Goal: Task Accomplishment & Management: Use online tool/utility

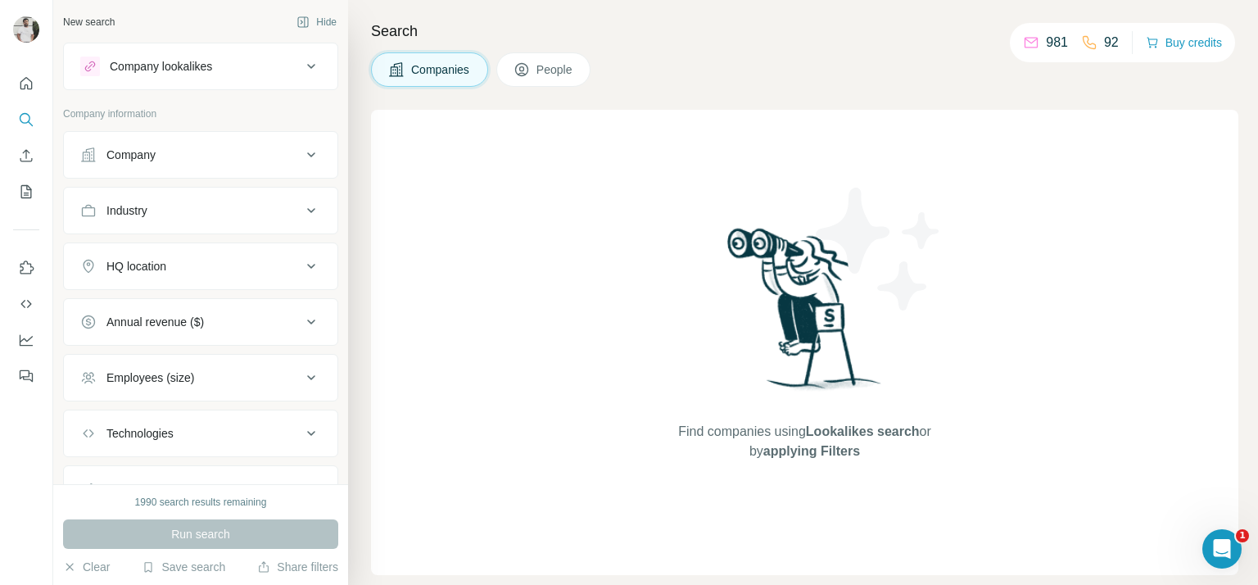
click at [523, 63] on icon at bounding box center [521, 69] width 13 height 13
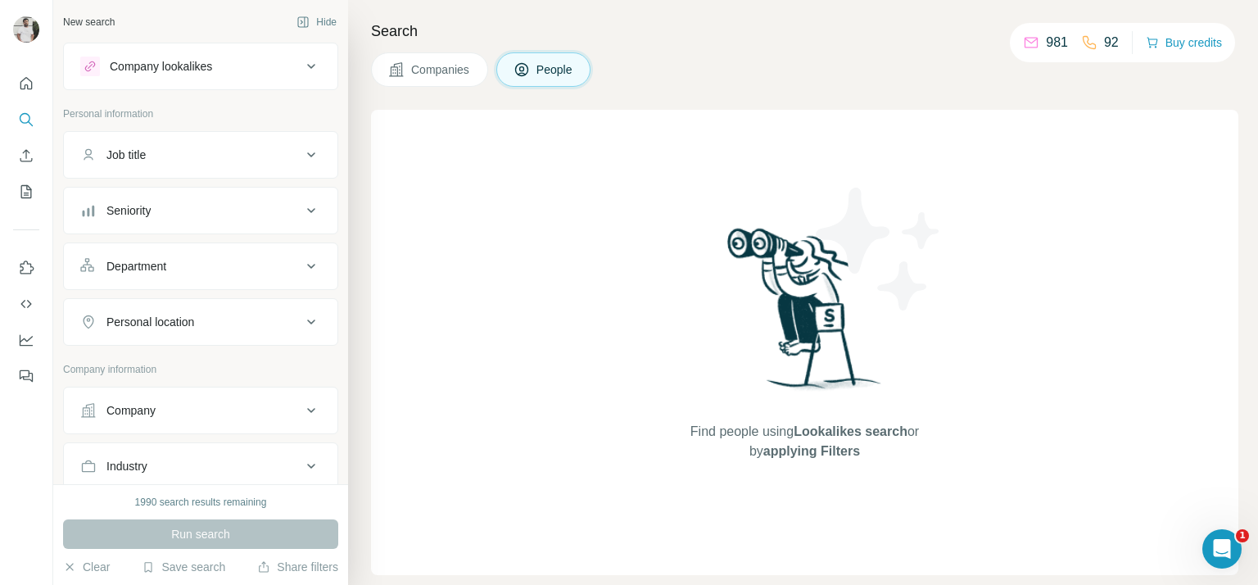
click at [238, 402] on div "Company" at bounding box center [190, 410] width 221 height 16
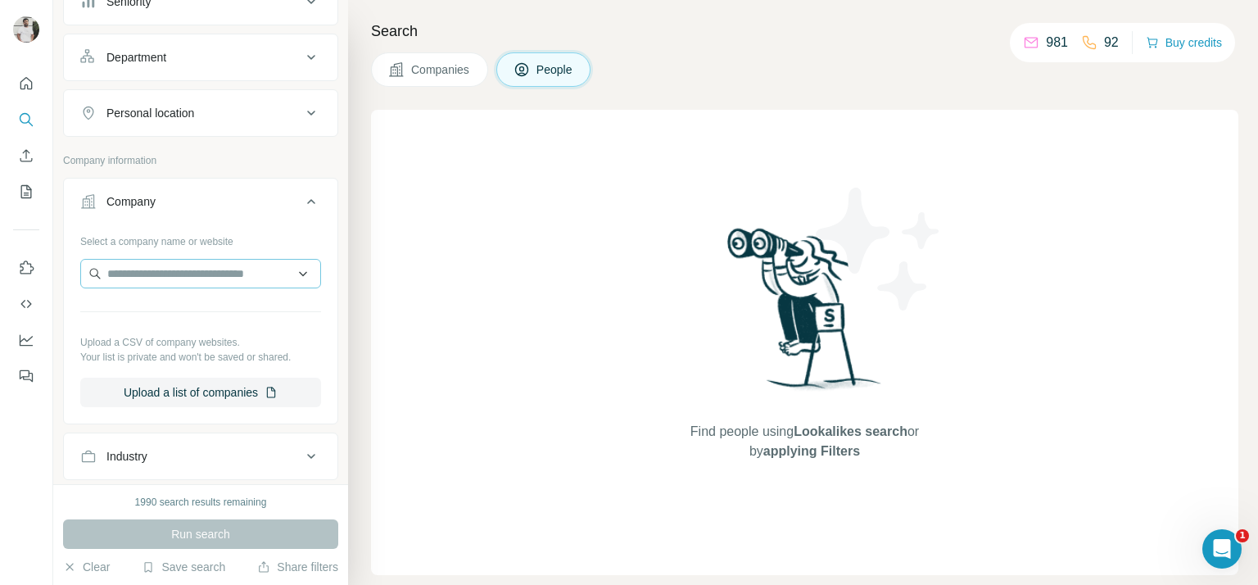
scroll to position [211, 0]
click at [229, 261] on input "text" at bounding box center [200, 270] width 241 height 29
paste input "**********"
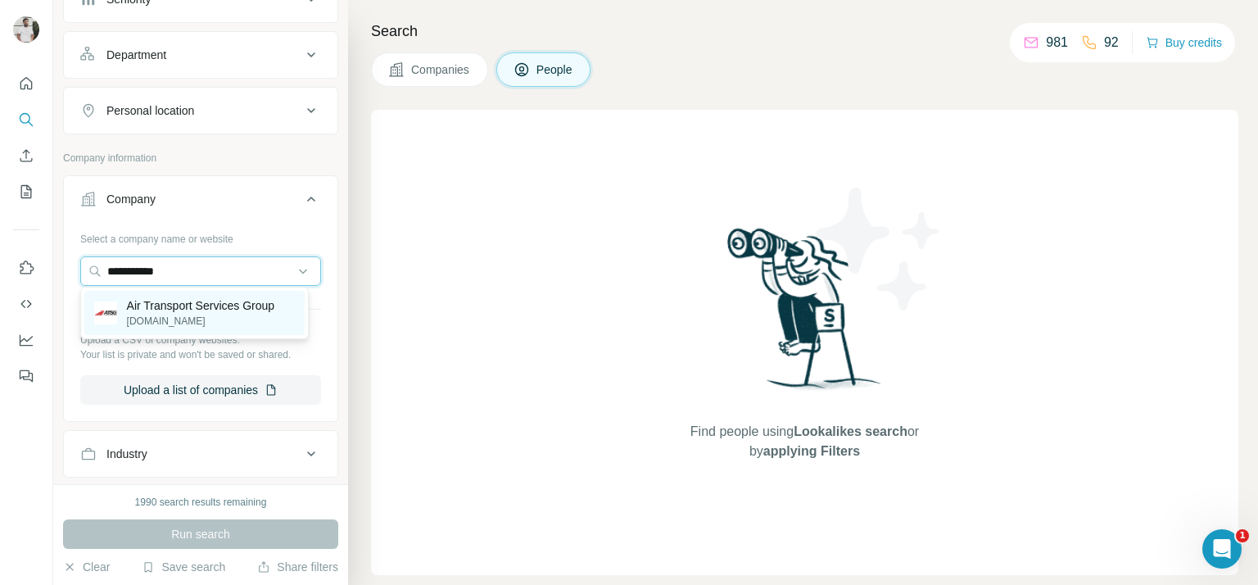
type input "**********"
click at [206, 306] on p "Air Transport Services Group" at bounding box center [201, 305] width 148 height 16
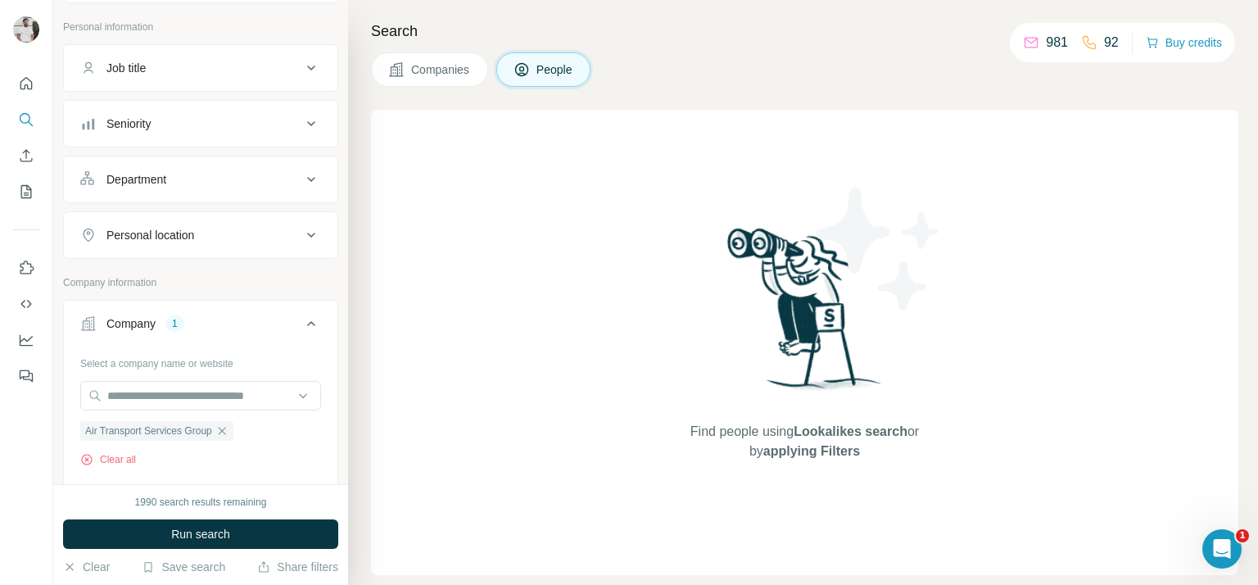
scroll to position [75, 0]
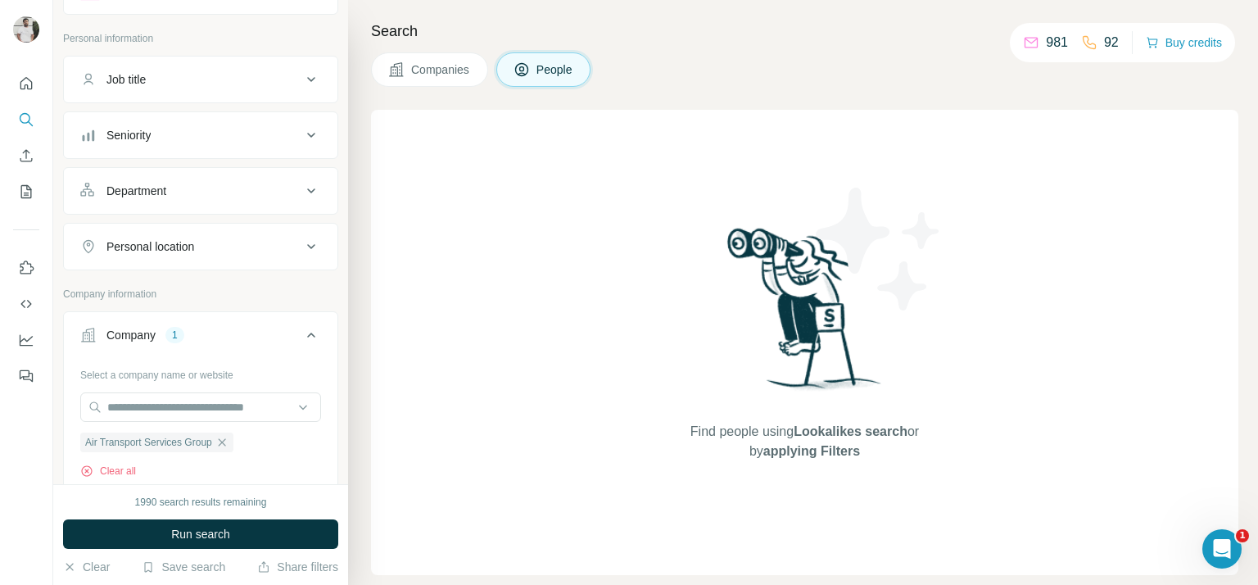
click at [236, 137] on div "Seniority" at bounding box center [190, 135] width 221 height 16
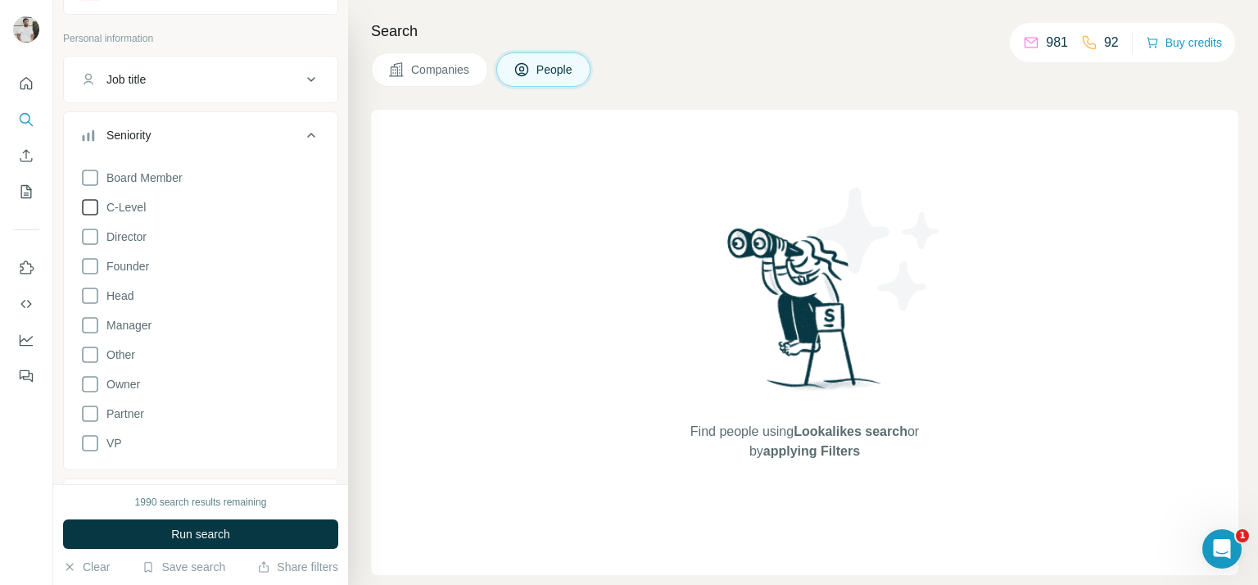
click at [98, 206] on icon at bounding box center [90, 207] width 20 height 20
click at [119, 243] on label "Director" at bounding box center [113, 237] width 66 height 20
click at [124, 299] on span "Head" at bounding box center [117, 296] width 34 height 16
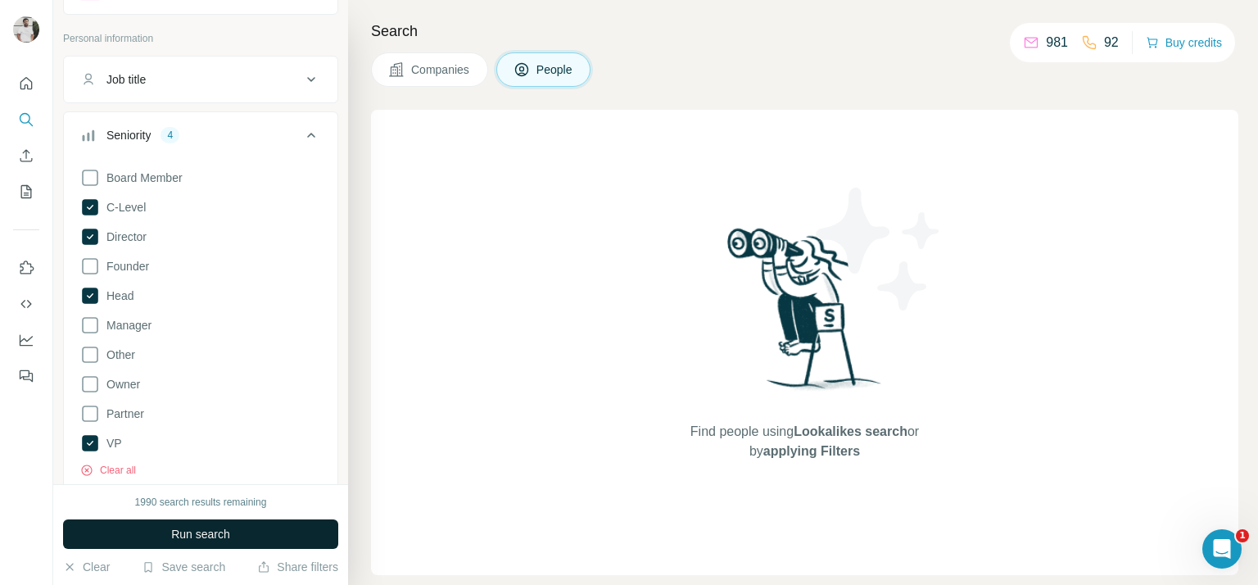
click at [169, 530] on button "Run search" at bounding box center [200, 533] width 275 height 29
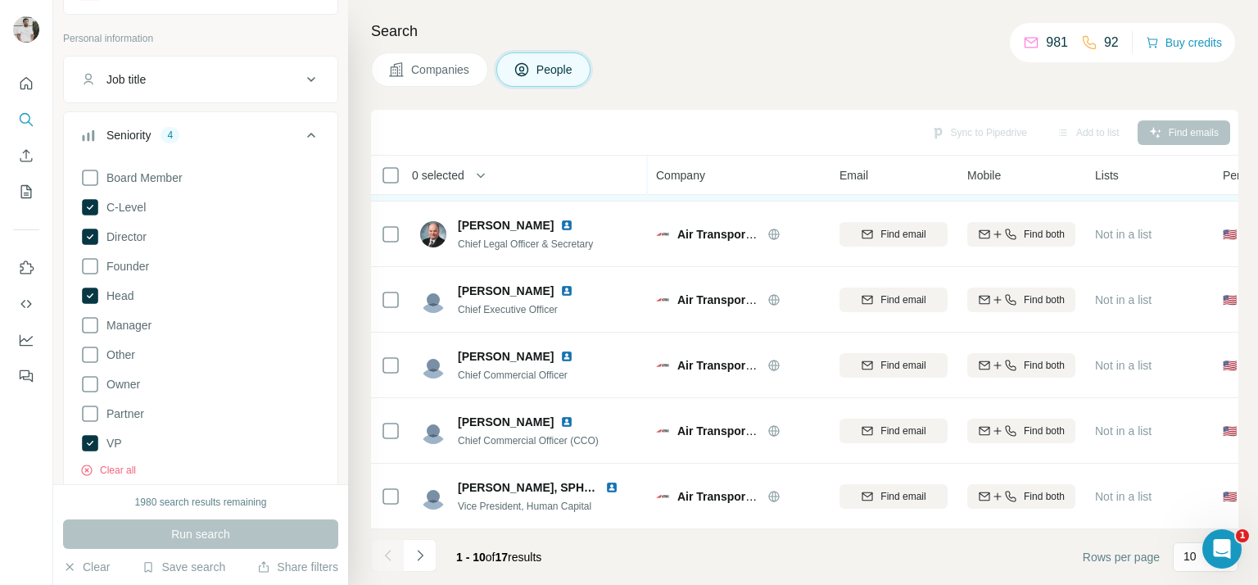
scroll to position [131, 0]
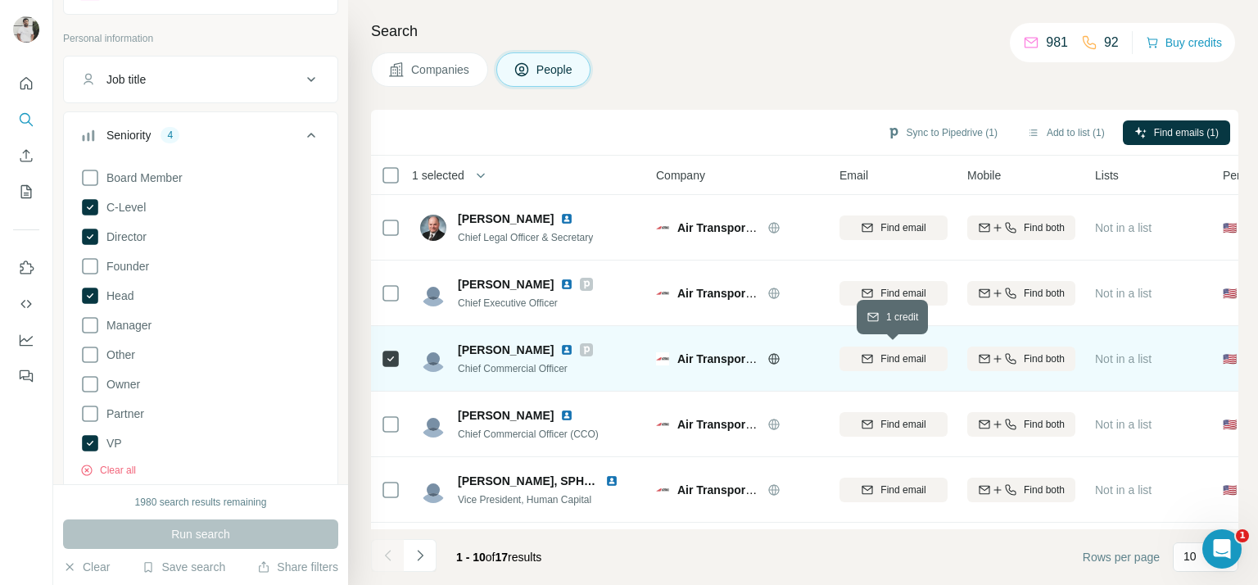
click at [904, 358] on span "Find email" at bounding box center [903, 358] width 45 height 15
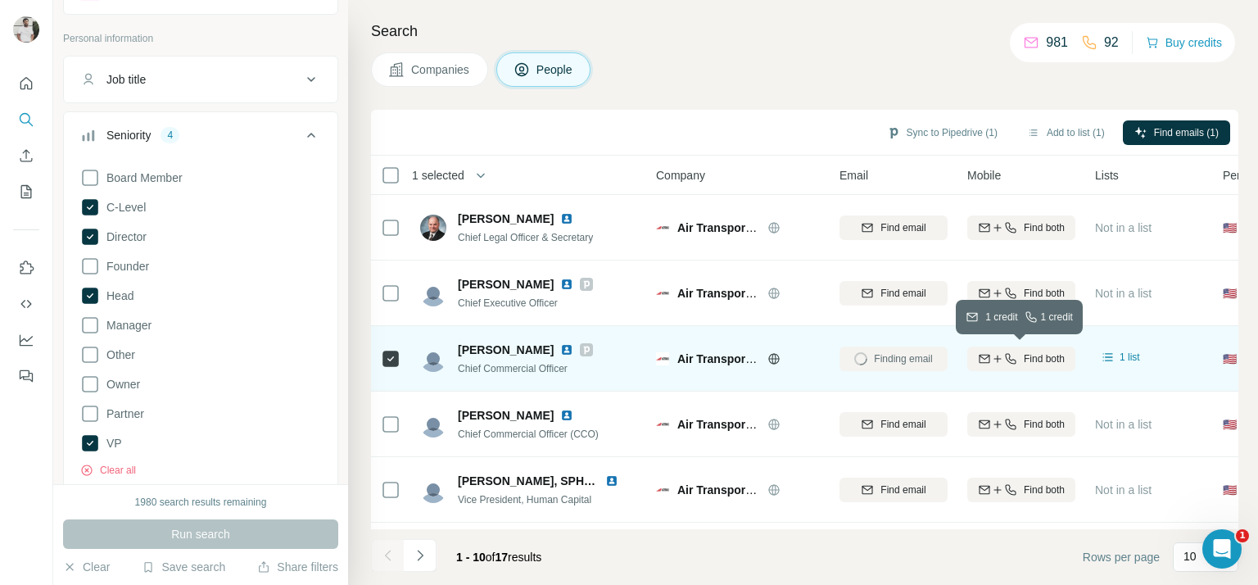
click at [1016, 359] on div "Find both" at bounding box center [1022, 358] width 108 height 15
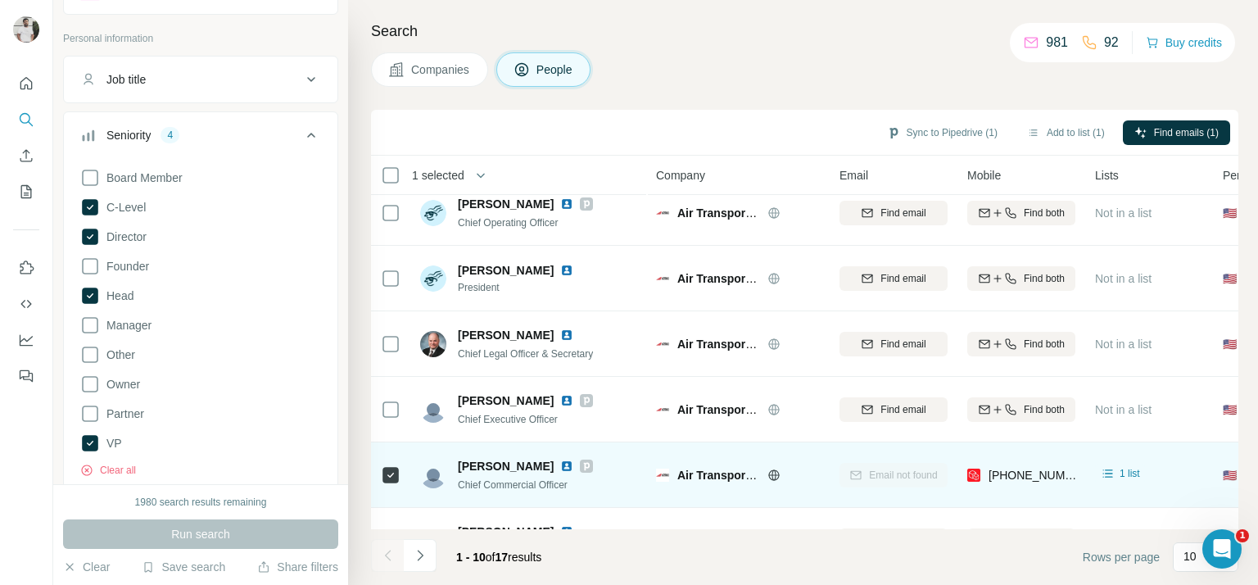
scroll to position [13, 0]
click at [954, 134] on button "Sync to Pipedrive (1)" at bounding box center [943, 132] width 134 height 25
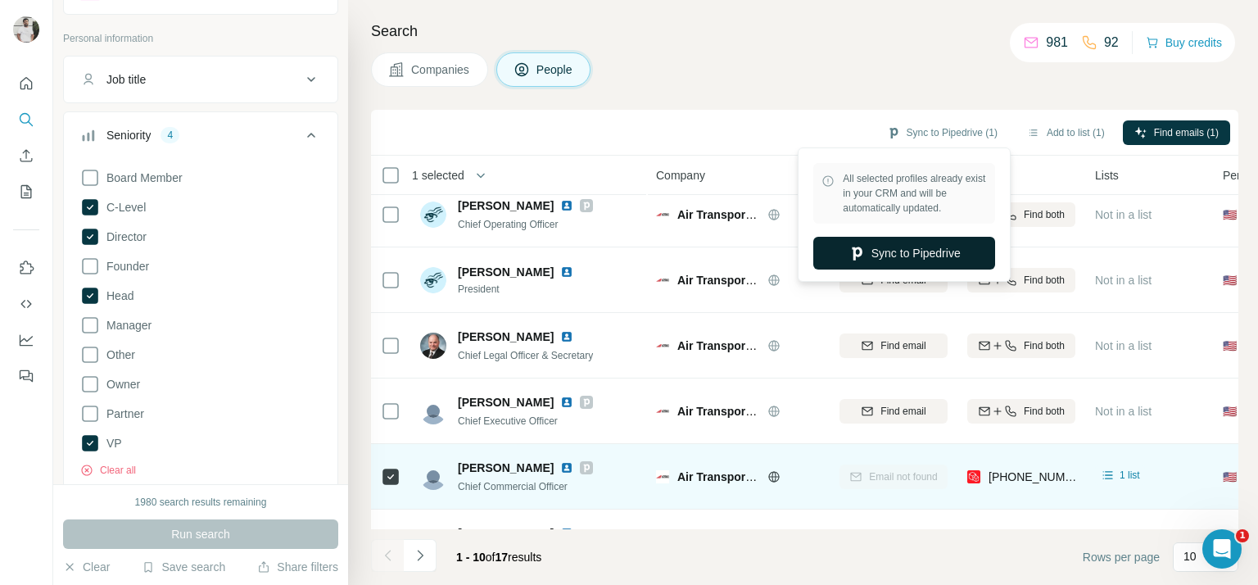
click at [904, 245] on button "Sync to Pipedrive" at bounding box center [904, 253] width 182 height 33
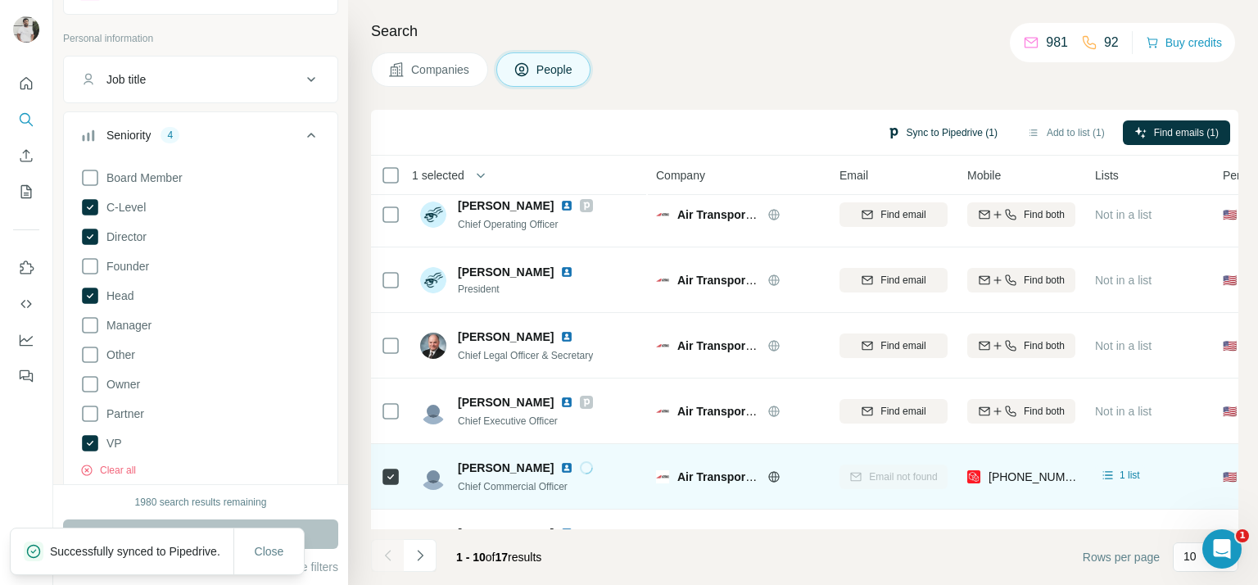
click at [949, 127] on button "Sync to Pipedrive (1)" at bounding box center [943, 132] width 134 height 25
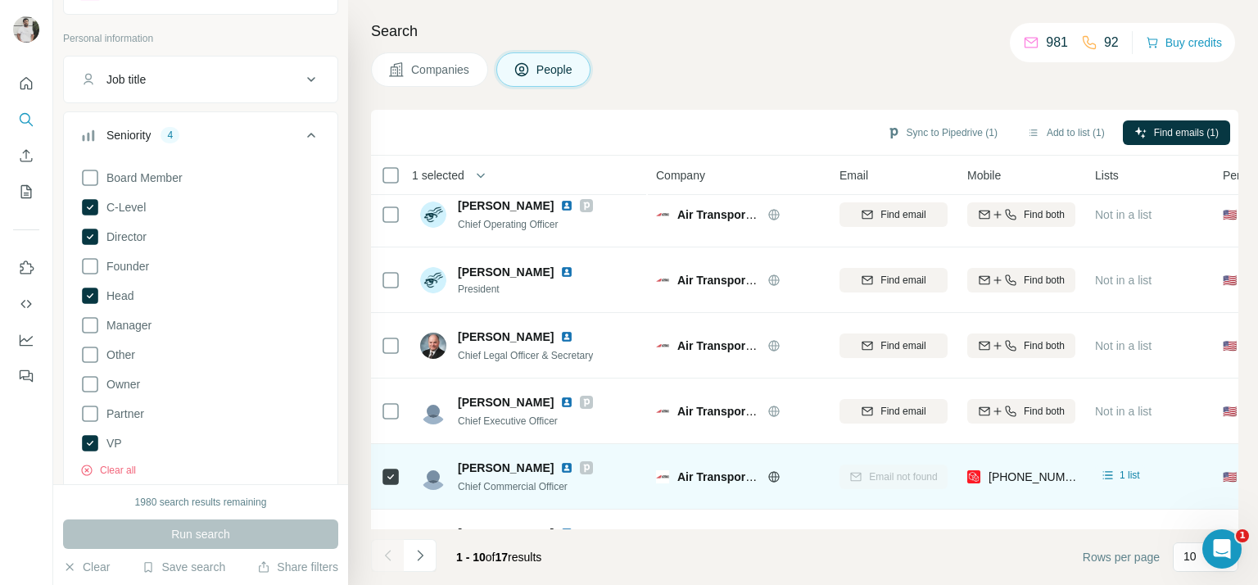
click at [959, 101] on div "Search Companies People Sync to Pipedrive (1) Add to list (1) Find emails (1) 1…" at bounding box center [803, 292] width 910 height 585
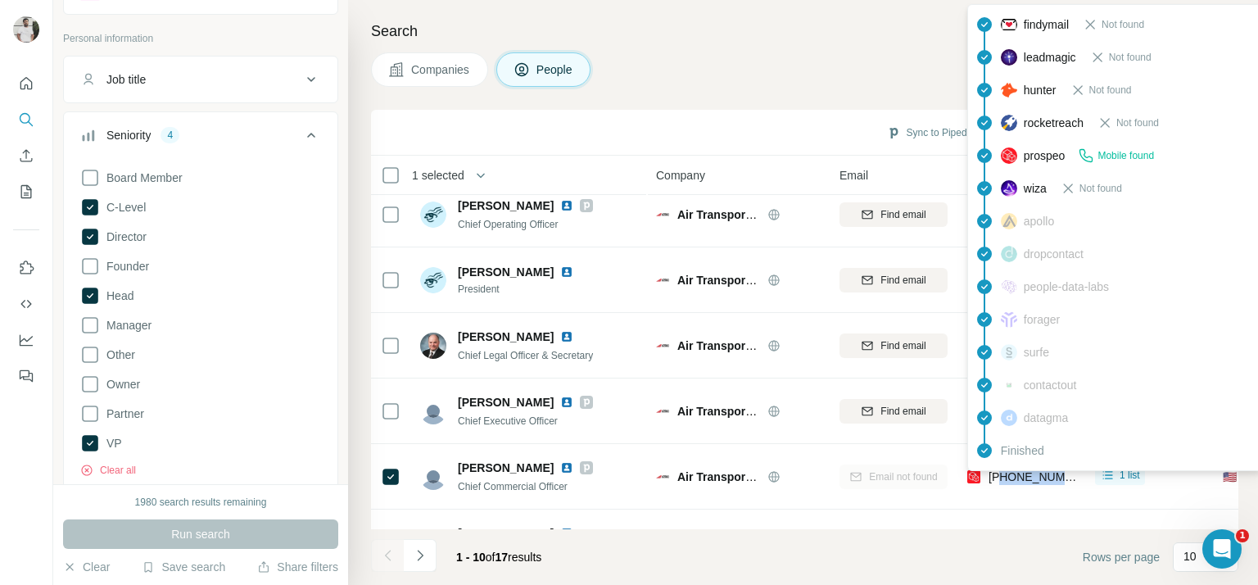
drag, startPoint x: 1075, startPoint y: 478, endPoint x: 1001, endPoint y: 478, distance: 73.7
click at [1001, 478] on td "+18018244086" at bounding box center [1022, 477] width 128 height 66
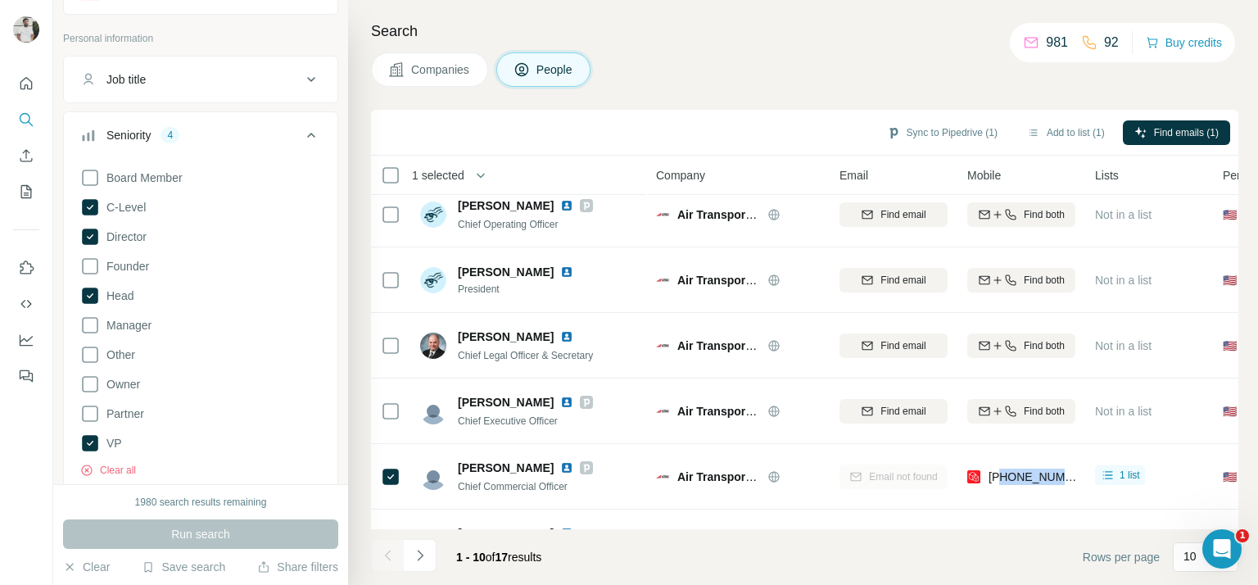
copy span "8018244086"
